Goal: Communication & Community: Answer question/provide support

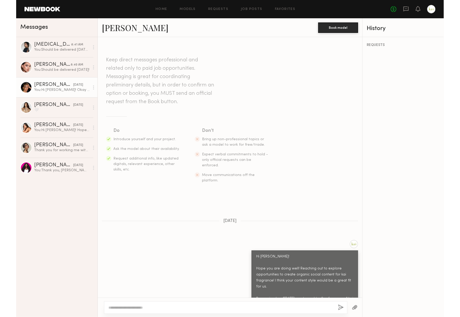
scroll to position [182, 0]
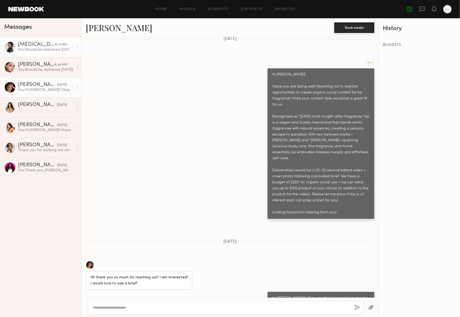
click at [44, 54] on link "Kyra S. 8:41 AM You: Should be delivered today :) 1Z44A61F0346591549" at bounding box center [40, 47] width 81 height 20
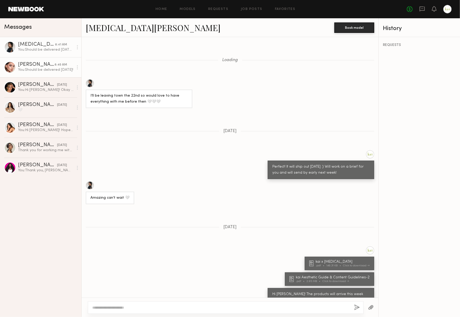
scroll to position [211, 0]
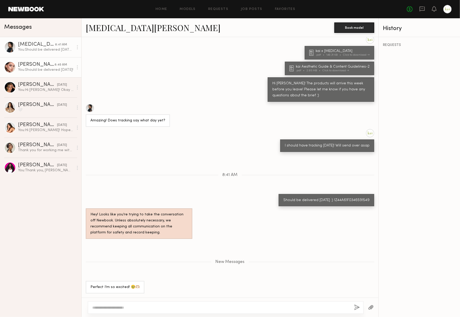
click at [44, 65] on div "[PERSON_NAME]" at bounding box center [36, 64] width 37 height 5
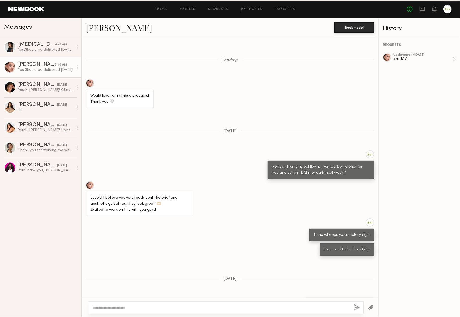
scroll to position [229, 0]
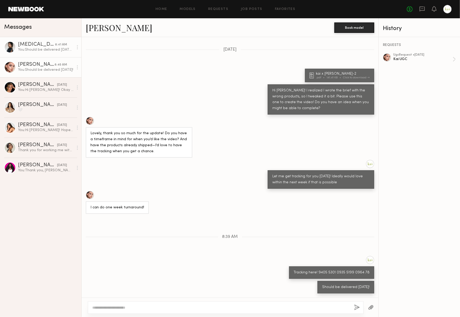
click at [42, 53] on link "Kyra S. 8:41 AM You: Should be delivered today :) 1Z44A61F0346591549" at bounding box center [40, 47] width 81 height 20
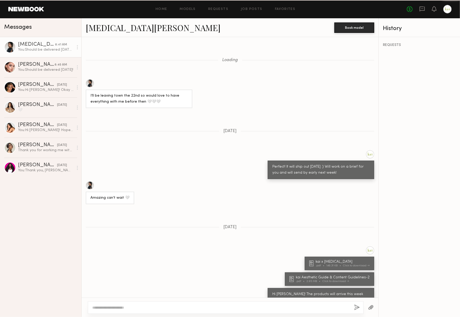
scroll to position [211, 0]
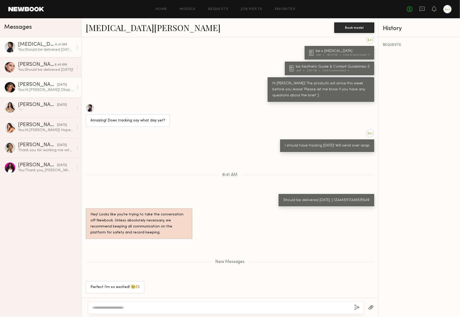
click at [26, 92] on div "You: Hi Taylor! Okay great! Let me work on one for you and will send over this …" at bounding box center [46, 89] width 56 height 5
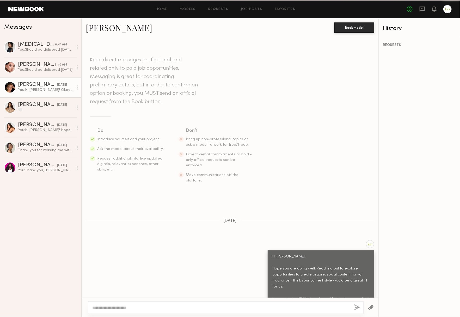
scroll to position [182, 0]
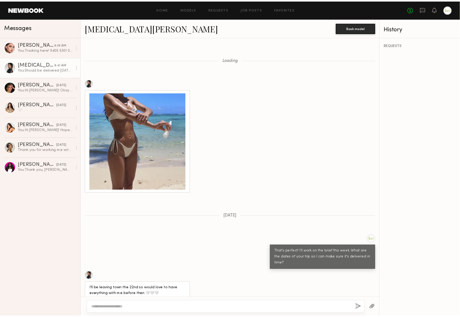
scroll to position [383, 0]
